Goal: Obtain resource: Download file/media

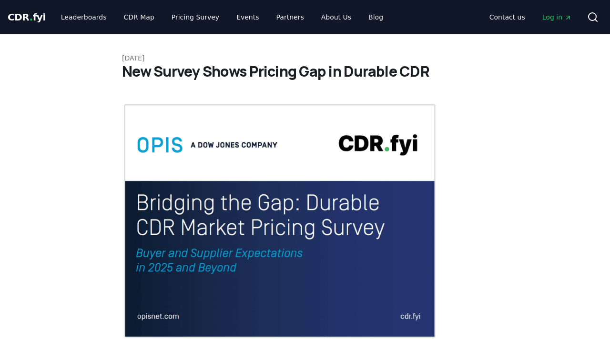
click at [20, 18] on span "CDR . fyi" at bounding box center [27, 16] width 38 height 11
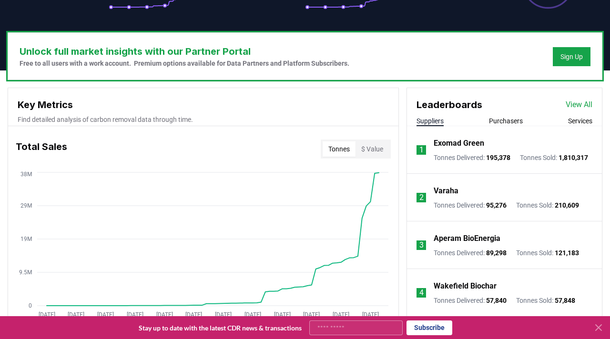
scroll to position [255, 0]
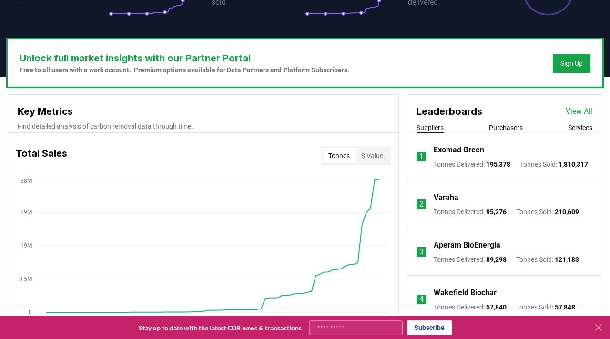
click at [499, 134] on li "1 Exomad Green Tonnes Delivered : 195,378 Tonnes Sold : 1,810,317" at bounding box center [504, 157] width 195 height 48
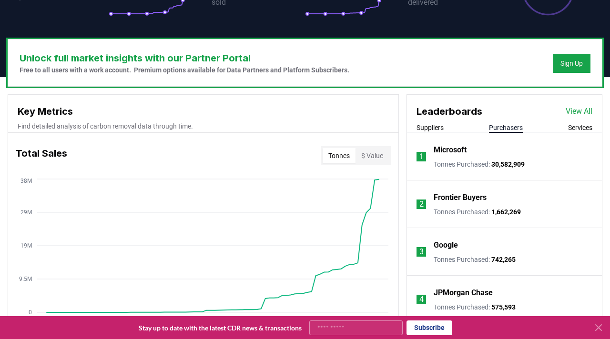
click at [495, 124] on button "Purchasers" at bounding box center [506, 128] width 34 height 10
click at [430, 123] on button "Suppliers" at bounding box center [429, 128] width 27 height 10
click at [500, 130] on button "Purchasers" at bounding box center [506, 128] width 34 height 10
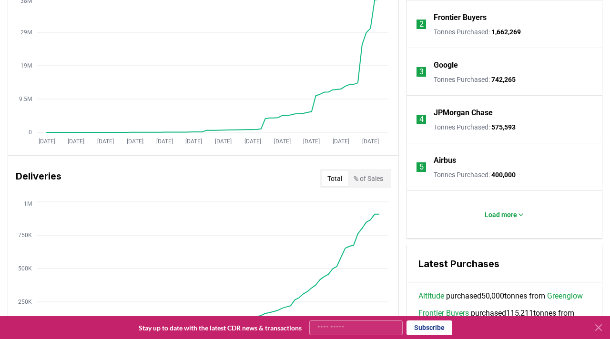
scroll to position [418, 0]
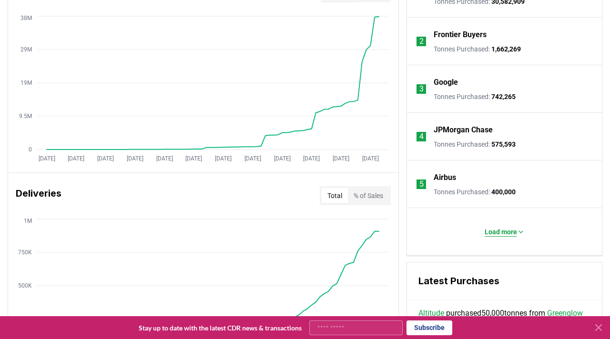
click at [494, 232] on p "Load more" at bounding box center [500, 232] width 32 height 10
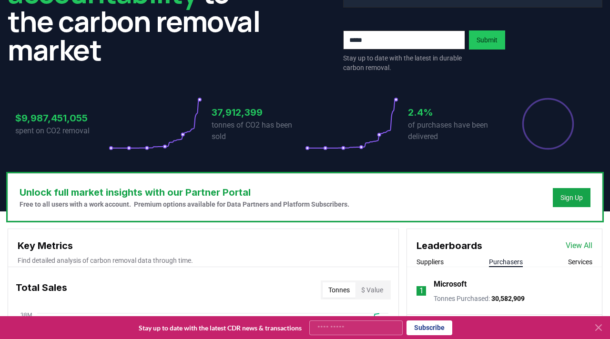
scroll to position [163, 0]
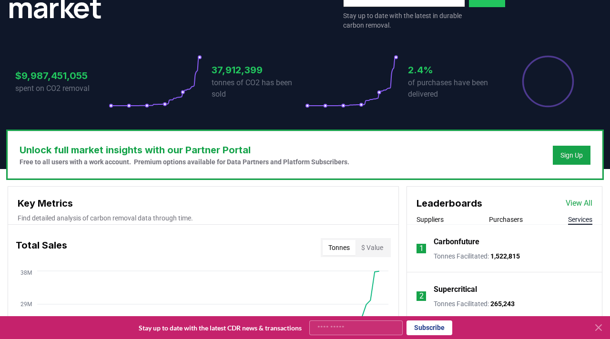
click at [581, 222] on button "Services" at bounding box center [580, 220] width 24 height 10
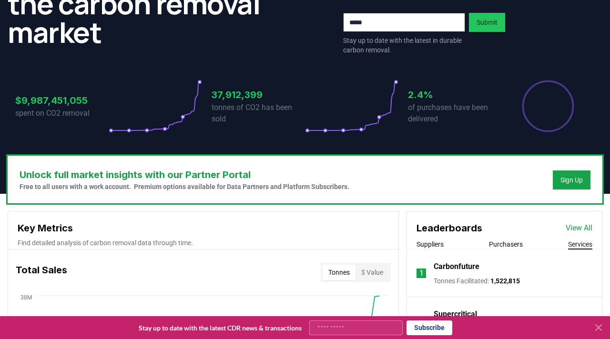
scroll to position [140, 0]
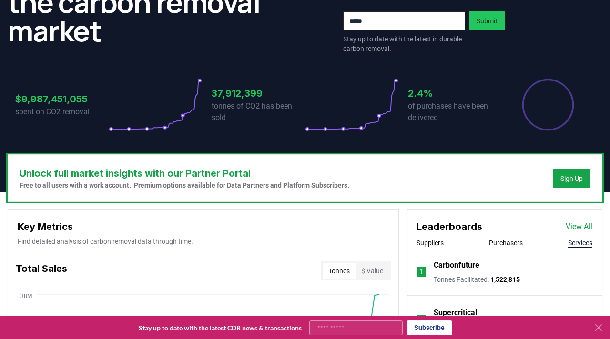
click at [426, 245] on button "Suppliers" at bounding box center [429, 243] width 27 height 10
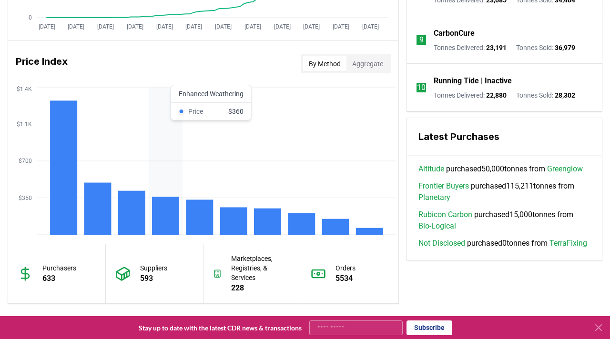
scroll to position [752, 0]
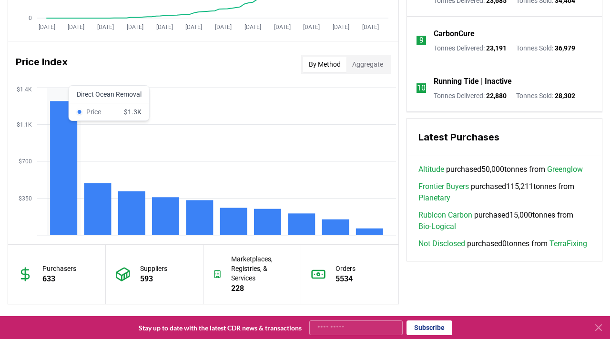
click at [61, 180] on rect at bounding box center [63, 168] width 27 height 134
drag, startPoint x: 77, startPoint y: 94, endPoint x: 50, endPoint y: 121, distance: 37.7
click at [50, 121] on icon "$350 $700 $1.1K $1.4K" at bounding box center [203, 161] width 390 height 152
click at [359, 69] on button "Aggregate" at bounding box center [367, 64] width 42 height 15
click at [331, 60] on button "By Method" at bounding box center [324, 64] width 43 height 15
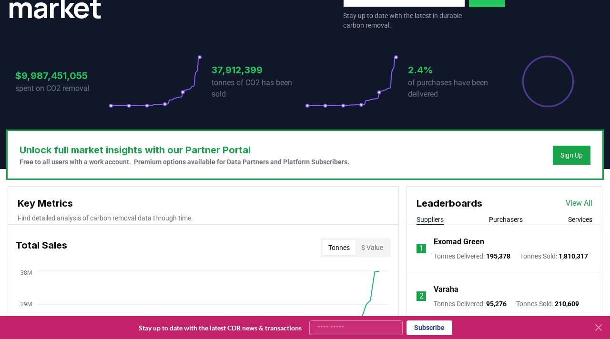
scroll to position [0, 0]
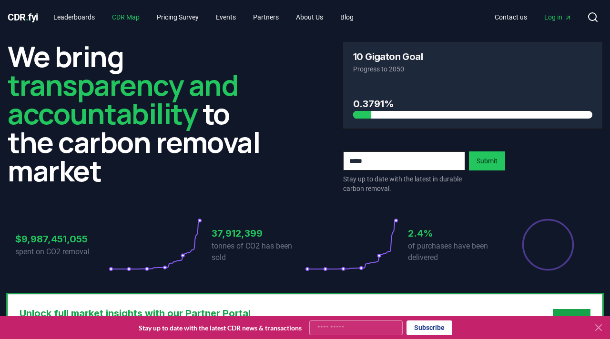
click at [134, 18] on link "CDR Map" at bounding box center [125, 17] width 43 height 17
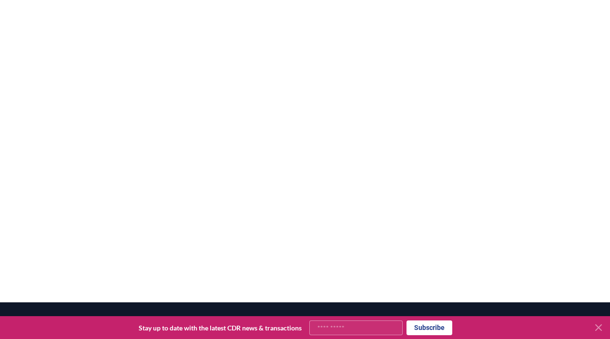
scroll to position [26, 0]
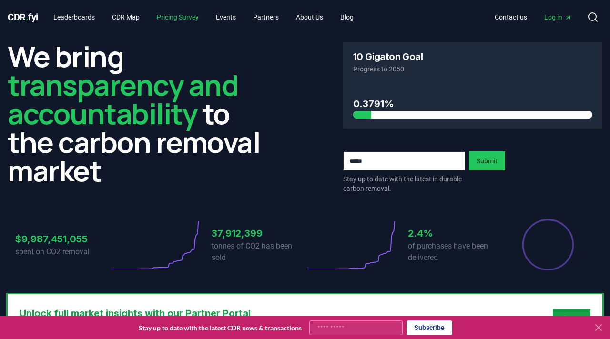
click at [181, 15] on link "Pricing Survey" at bounding box center [177, 17] width 57 height 17
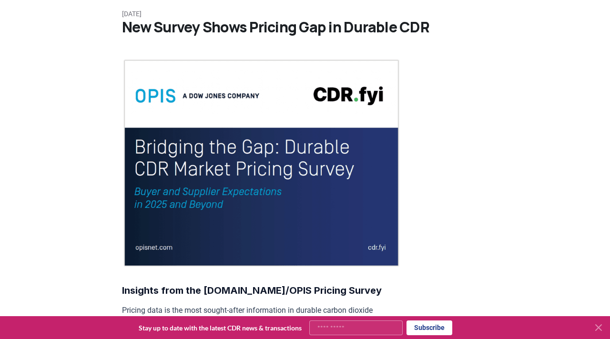
scroll to position [47, 0]
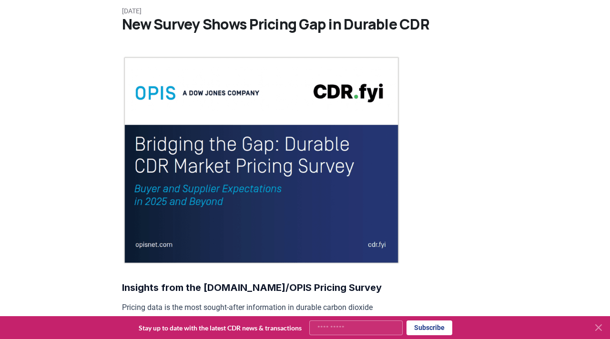
click at [284, 217] on img at bounding box center [261, 160] width 279 height 209
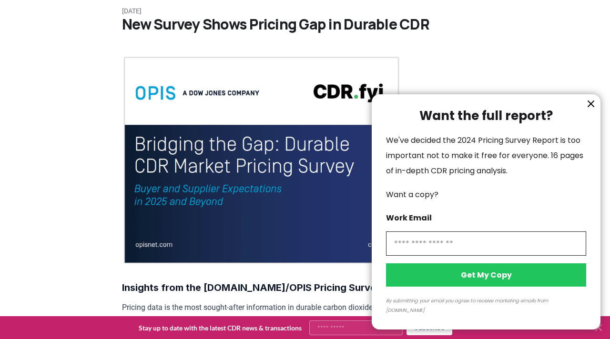
click at [468, 254] on input "information" at bounding box center [486, 243] width 200 height 24
type input "**********"
click at [446, 282] on button "Get My Copy" at bounding box center [486, 274] width 200 height 23
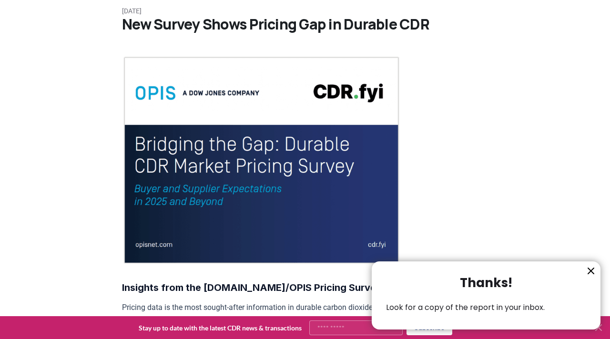
click at [590, 270] on icon "information" at bounding box center [590, 270] width 11 height 11
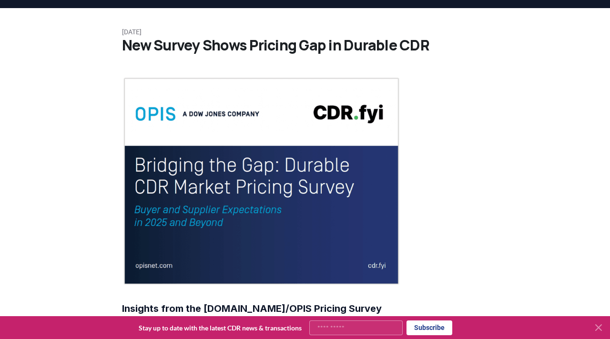
scroll to position [0, 0]
